Goal: Use online tool/utility: Utilize a website feature to perform a specific function

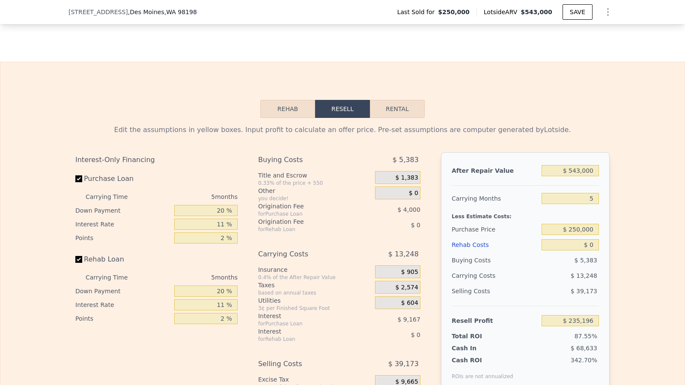
scroll to position [1372, 0]
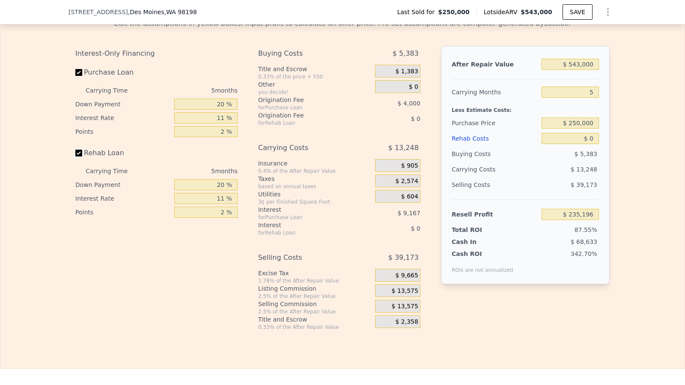
click at [79, 156] on input "Rehab Loan" at bounding box center [78, 152] width 7 height 7
checkbox input "false"
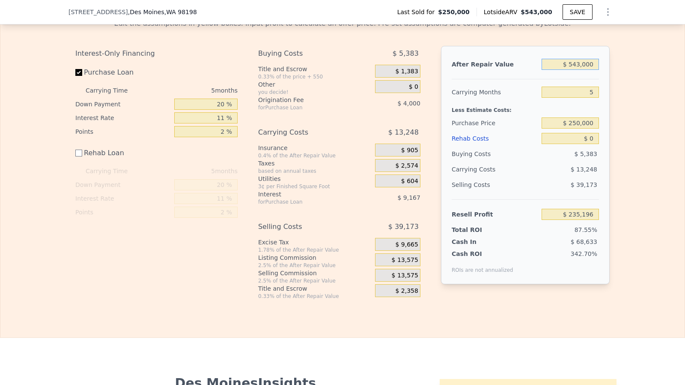
click at [584, 70] on input "$ 543,000" at bounding box center [570, 64] width 57 height 11
type input "$ 6"
type input "-$ 268,270"
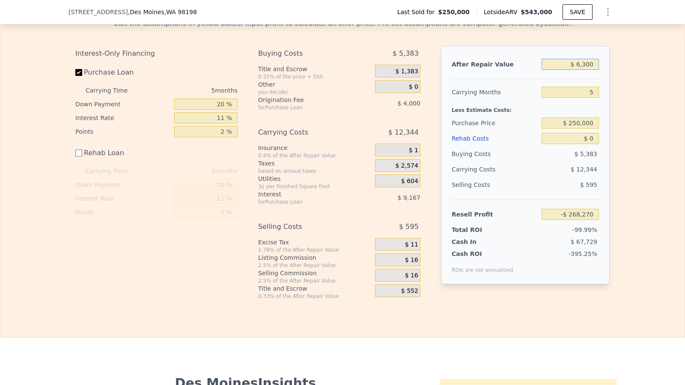
type input "$ 63,000"
type input "-$ 209,862"
type input "$ 630,000"
type input "$ 315,862"
type input "$ 630,000"
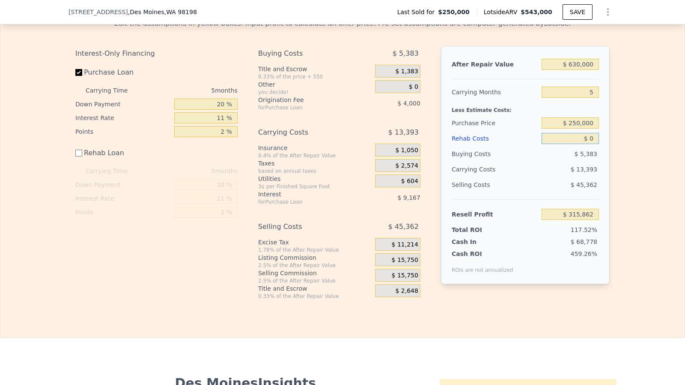
click at [592, 144] on input "$ 0" at bounding box center [570, 138] width 57 height 11
type input "$ 115,000"
type input "$ 200,862"
type input "$ 115,000"
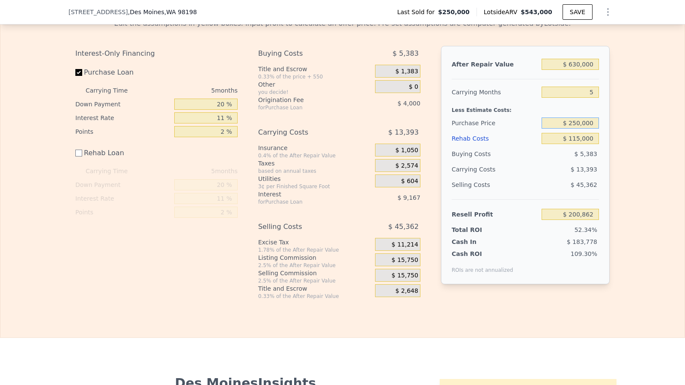
click at [587, 128] on input "$ 250,000" at bounding box center [570, 122] width 57 height 11
type input "$ 375,000"
click at [584, 146] on div "$ 115,000" at bounding box center [570, 138] width 57 height 15
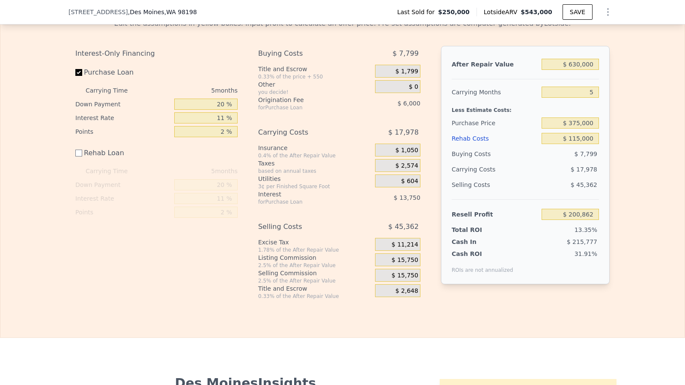
type input "$ 68,861"
click at [580, 128] on input "$ 375,000" at bounding box center [570, 122] width 57 height 11
click at [575, 69] on input "$ 630,000" at bounding box center [570, 64] width 57 height 11
type input "$ 650,000"
type input "$ 87,405"
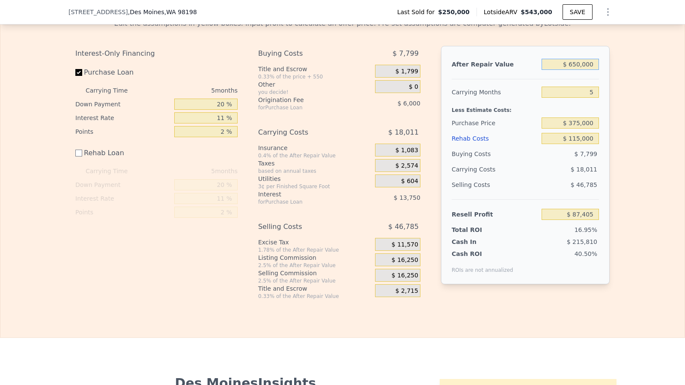
type input "$ 650,000"
click at [594, 98] on input "5" at bounding box center [570, 91] width 57 height 11
click at [417, 263] on div "$ 16,250" at bounding box center [397, 259] width 45 height 13
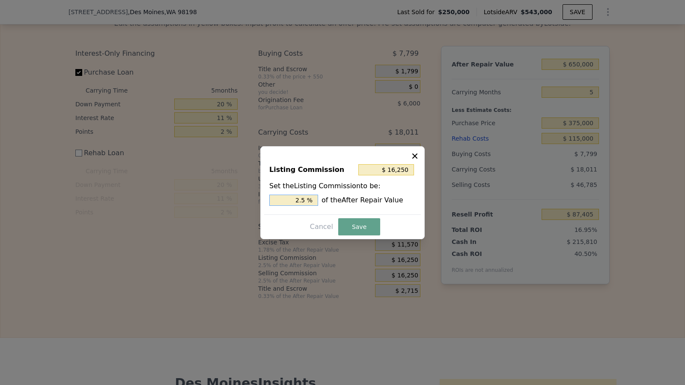
click at [315, 202] on input "2.5 %" at bounding box center [293, 199] width 49 height 11
type input "$ 13,000"
type input "2 %"
type input ". %"
type input "$ 6,500"
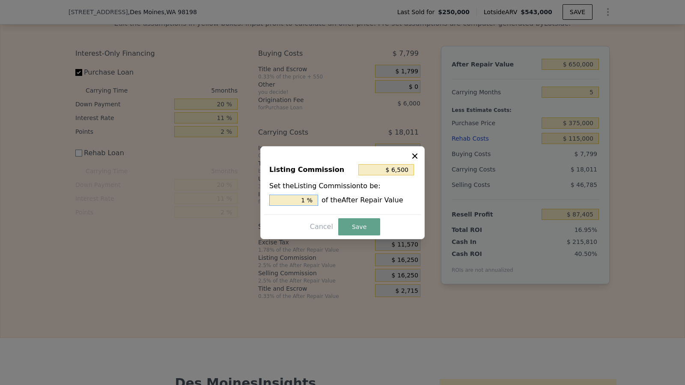
type input "1. %"
type input "$ 9,750"
type input "1.5 %"
click at [365, 236] on div "Listing Commission $ 9,750 Set the Listing Commission to be: 1.5 % of the After…" at bounding box center [342, 192] width 164 height 93
click at [358, 227] on button "Save" at bounding box center [359, 226] width 42 height 17
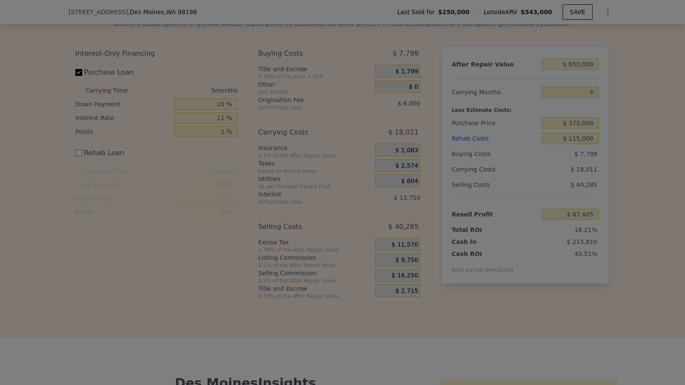
type input "$ 93,905"
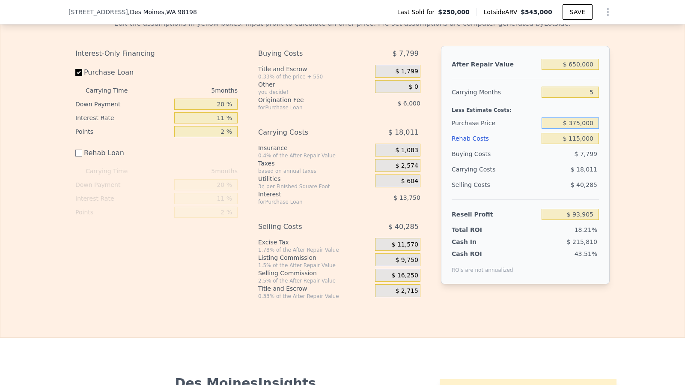
click at [577, 128] on input "$ 375,000" at bounding box center [570, 122] width 57 height 11
type input "$ 365,000"
click at [579, 144] on input "$ 115,000" at bounding box center [570, 138] width 57 height 11
type input "$ 104,464"
click at [579, 144] on input "$ 115,000" at bounding box center [570, 138] width 57 height 11
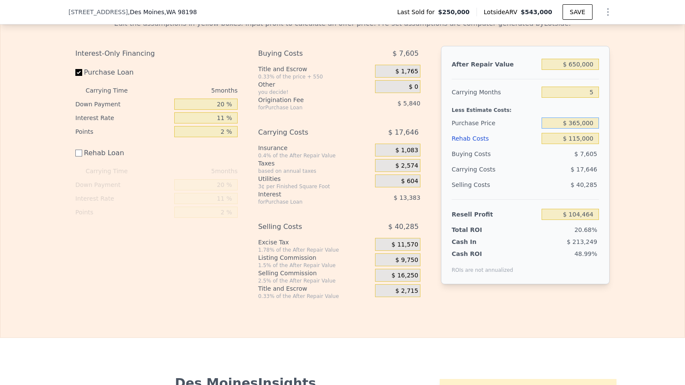
click at [575, 128] on input "$ 365,000" at bounding box center [570, 122] width 57 height 11
type input "$ 375,000"
click at [580, 144] on input "$ 115,000" at bounding box center [570, 138] width 57 height 11
type input "$ 93,905"
click at [576, 144] on input "$ 115,000" at bounding box center [570, 138] width 57 height 11
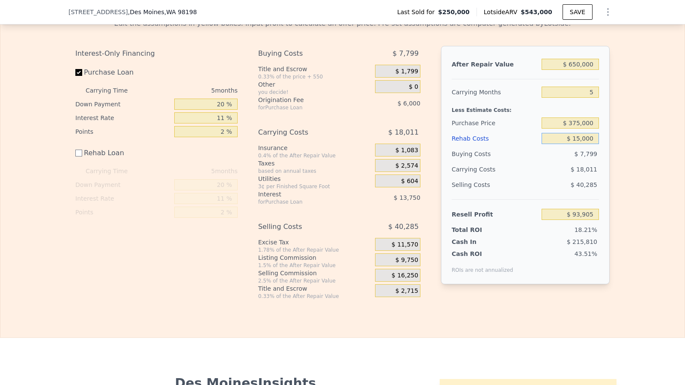
type input "$ 125,000"
type input "$ 83,905"
click at [584, 144] on input "$ 125,000" at bounding box center [570, 138] width 57 height 11
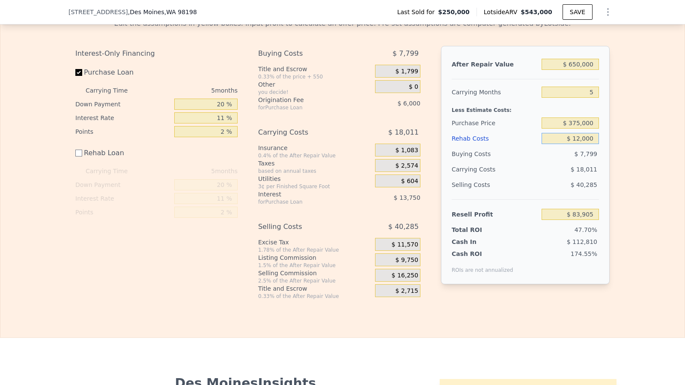
type input "$ 120,000"
type input "$ 88,905"
type input "$ 120,000"
checkbox input "true"
type input "$ 543,000"
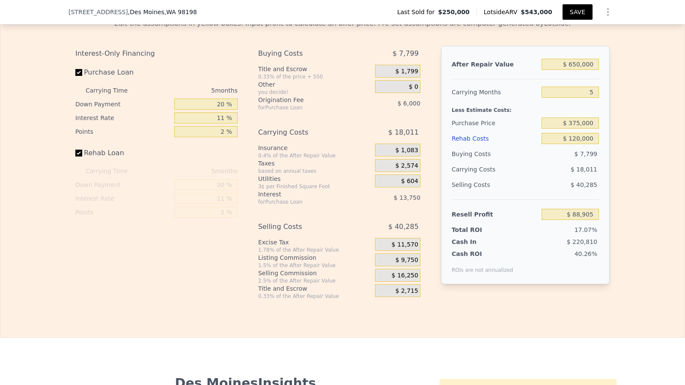
type input "$ 0"
type input "$ 235,196"
